Goal: Task Accomplishment & Management: Use online tool/utility

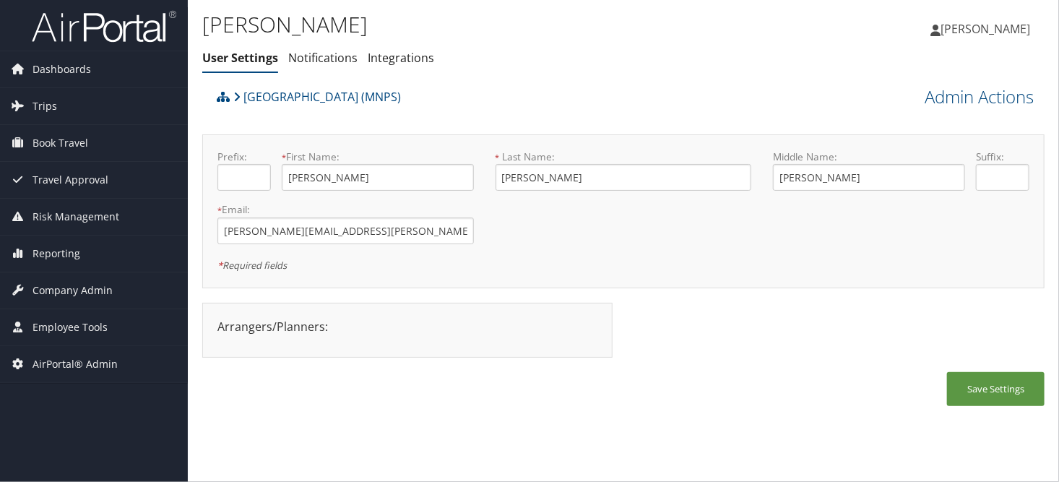
click at [657, 73] on div "Kay Simpson User Settings Notifications Integrations User Settings Notification…" at bounding box center [482, 44] width 561 height 75
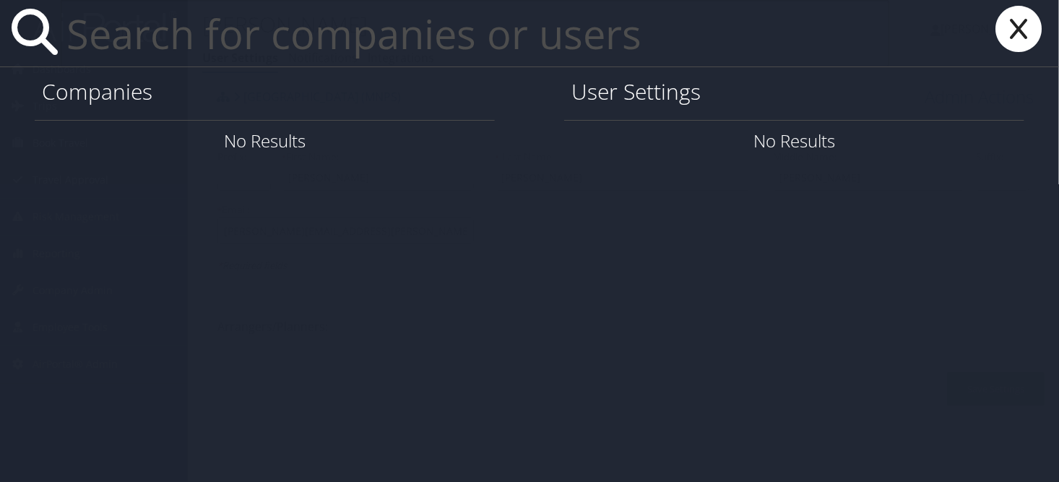
paste input "akbarcures@gmail.com"
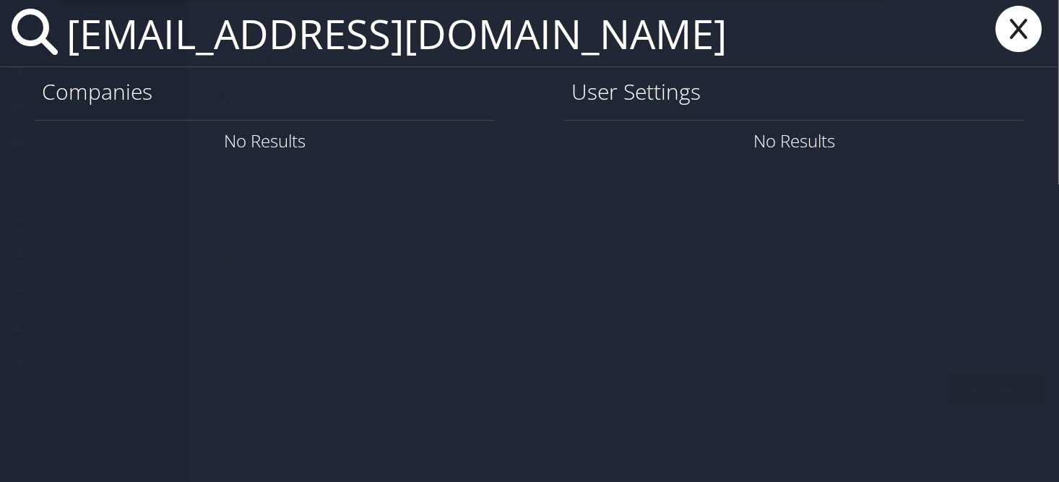
type input "akbarcures@gmail.com"
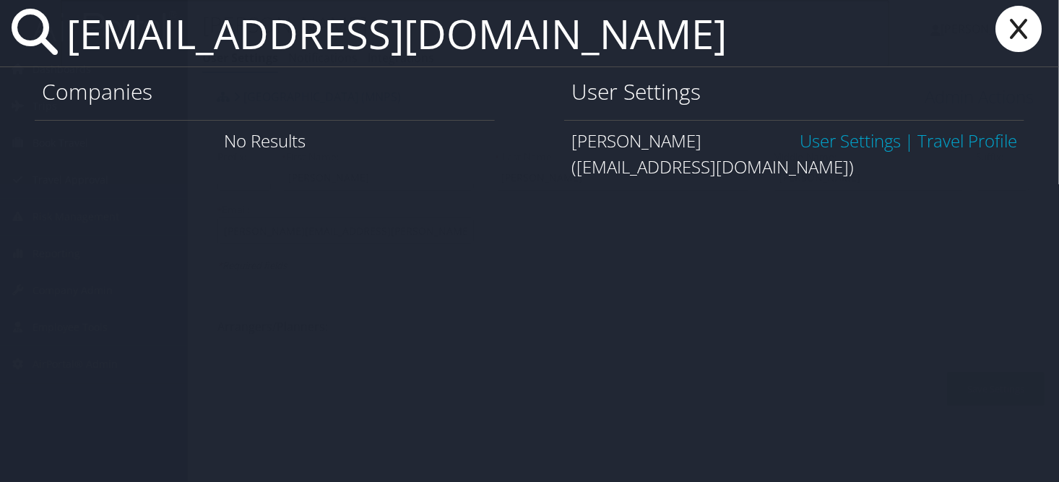
click at [839, 138] on link "User Settings" at bounding box center [850, 141] width 101 height 24
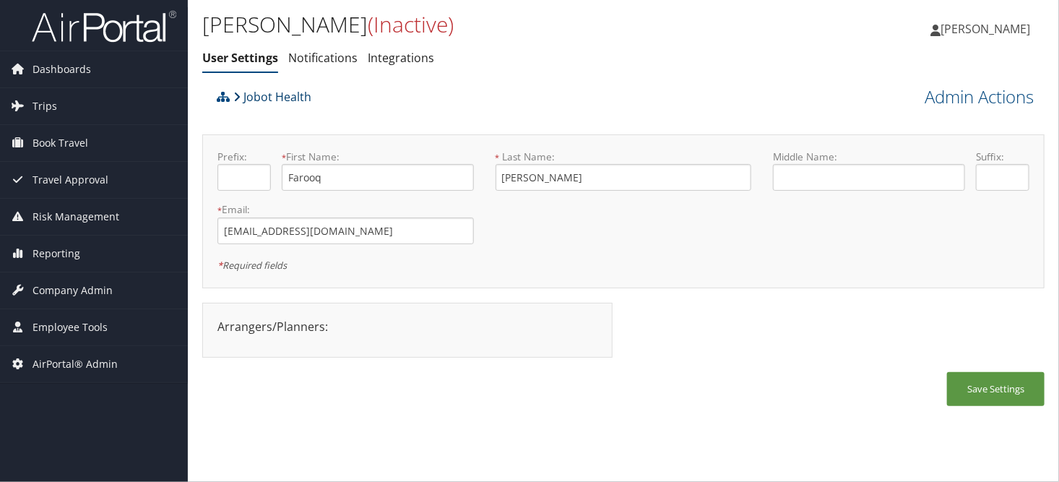
click at [269, 98] on link "Jobot Health" at bounding box center [272, 96] width 78 height 29
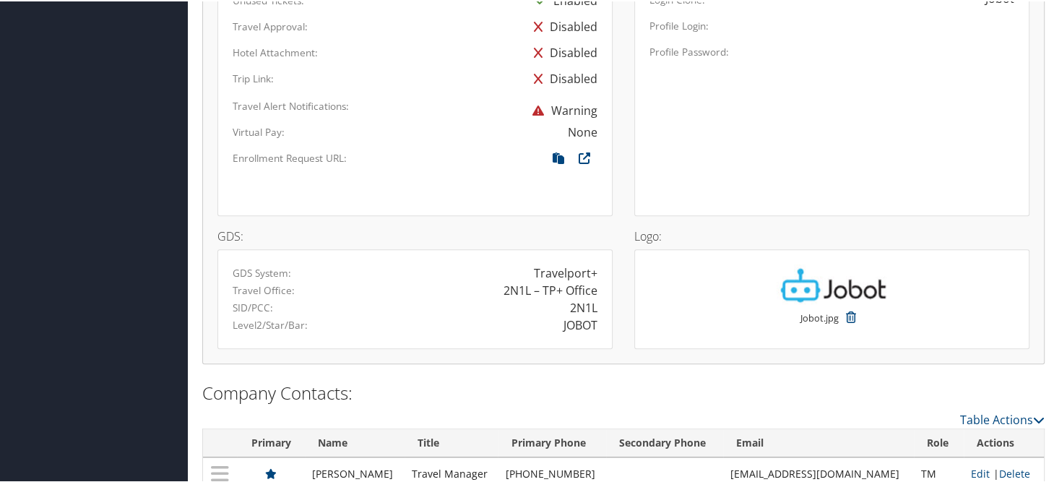
scroll to position [1009, 0]
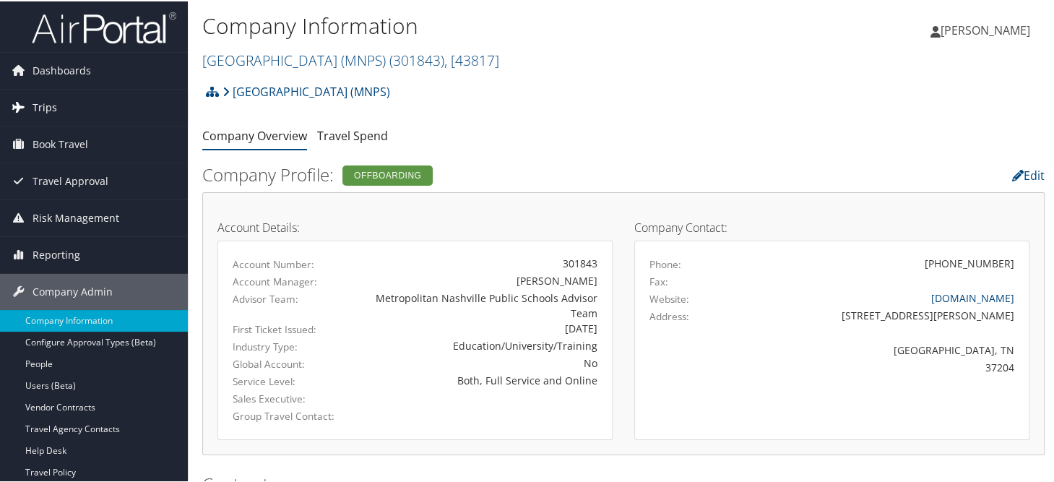
click at [59, 110] on link "Trips" at bounding box center [94, 106] width 188 height 36
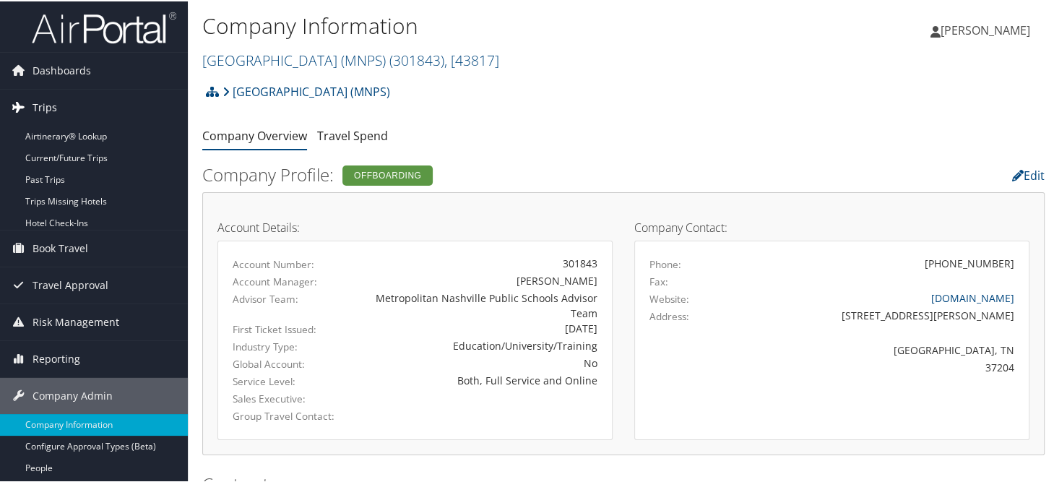
click at [56, 122] on link "Trips" at bounding box center [94, 106] width 188 height 36
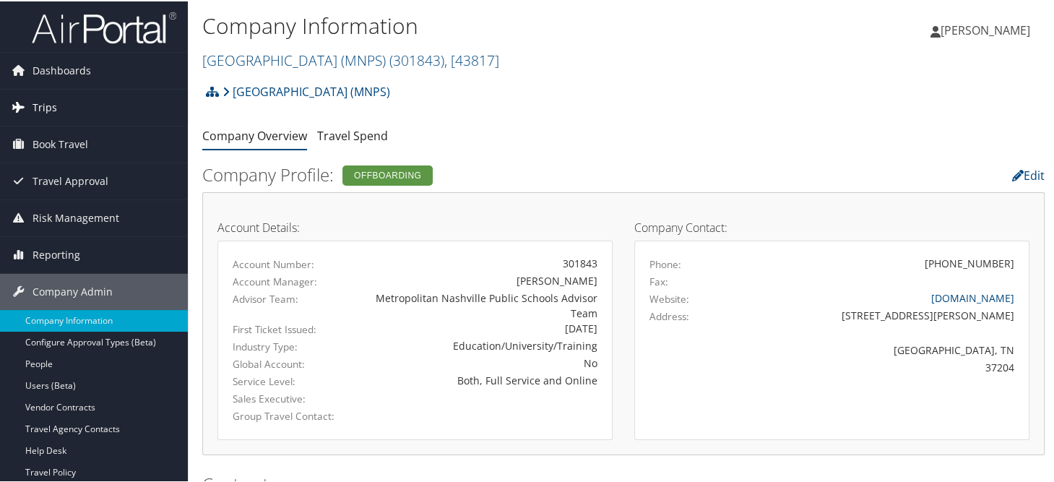
click at [53, 110] on span "Trips" at bounding box center [45, 106] width 25 height 36
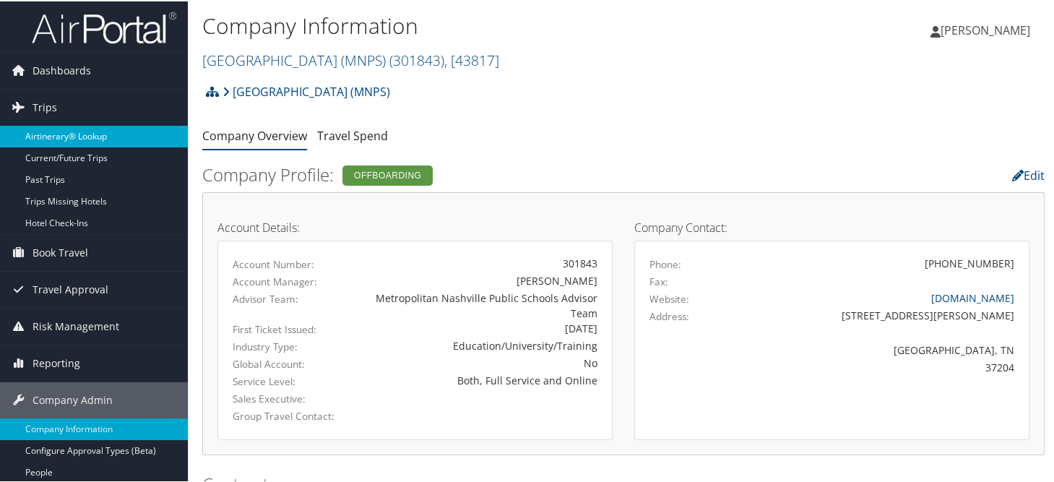
click at [56, 131] on link "Airtinerary® Lookup" at bounding box center [94, 135] width 188 height 22
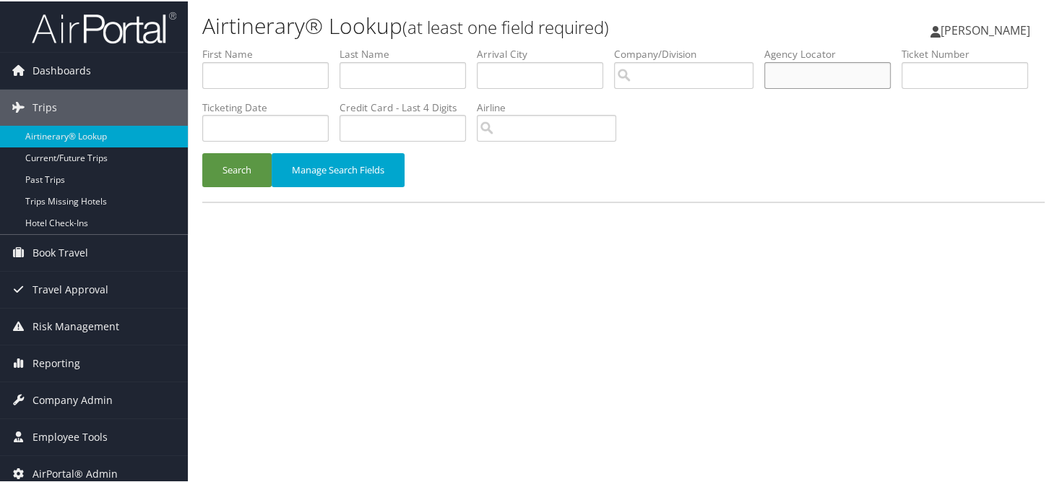
paste input "NIHQLD"
type input "NIHQLD"
click at [228, 165] on button "Search" at bounding box center [236, 169] width 69 height 34
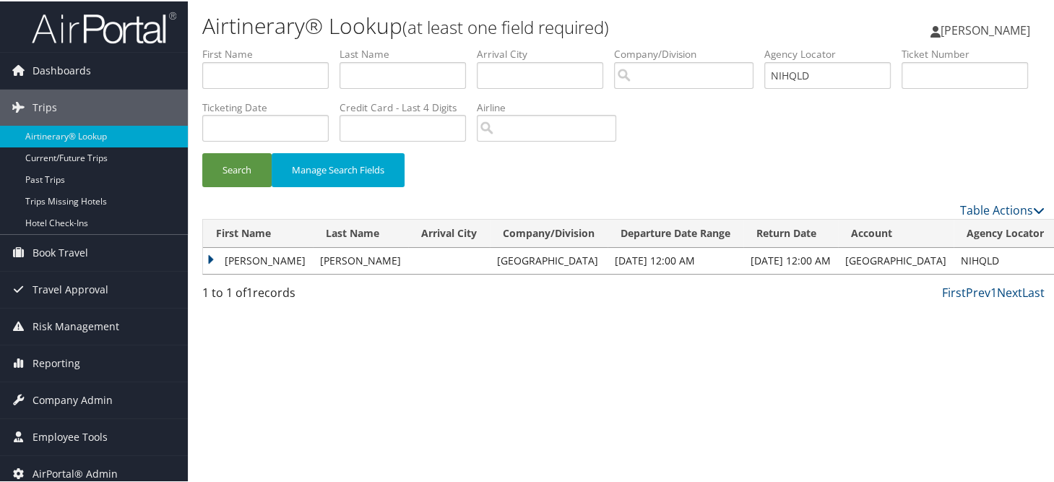
click at [209, 257] on td "Jessica" at bounding box center [258, 259] width 110 height 26
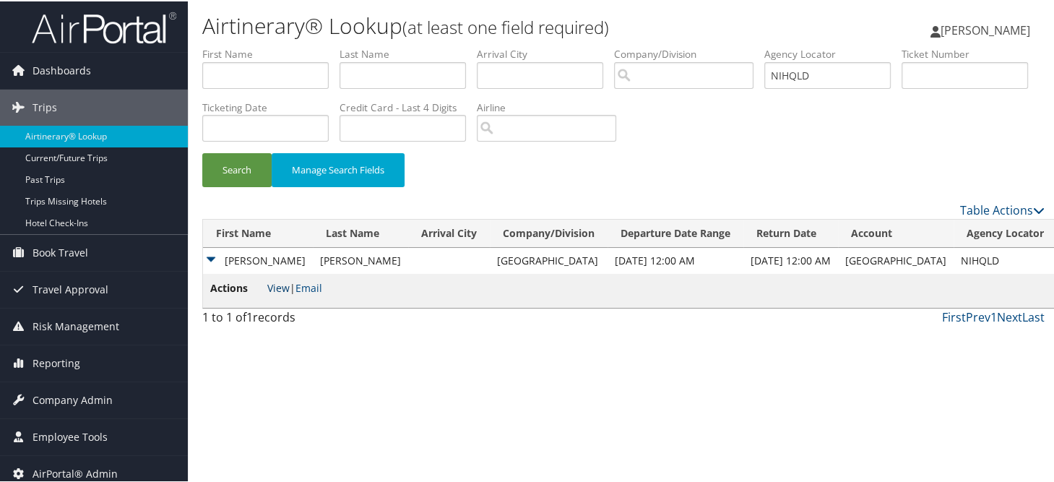
click at [273, 288] on link "View" at bounding box center [278, 287] width 22 height 14
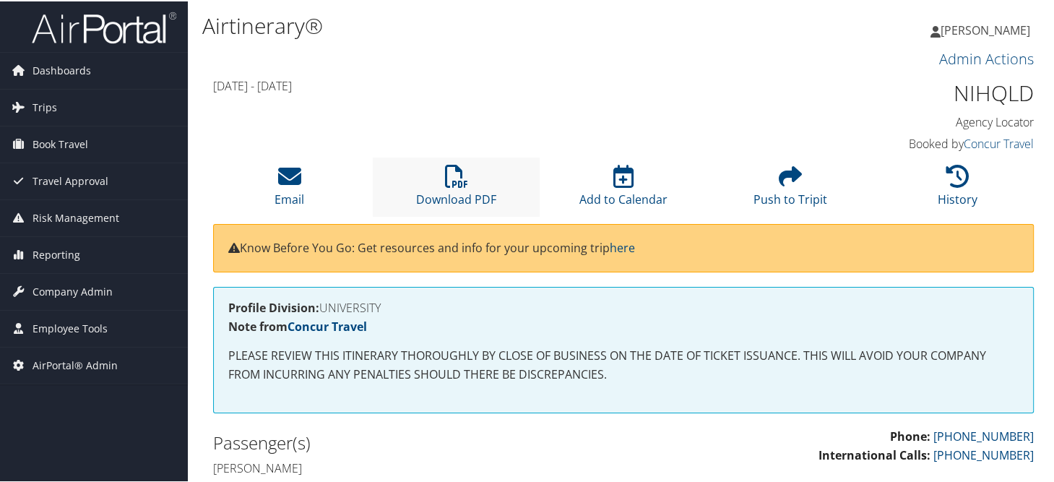
click at [433, 175] on li "Download PDF" at bounding box center [456, 185] width 167 height 59
